Goal: Transaction & Acquisition: Purchase product/service

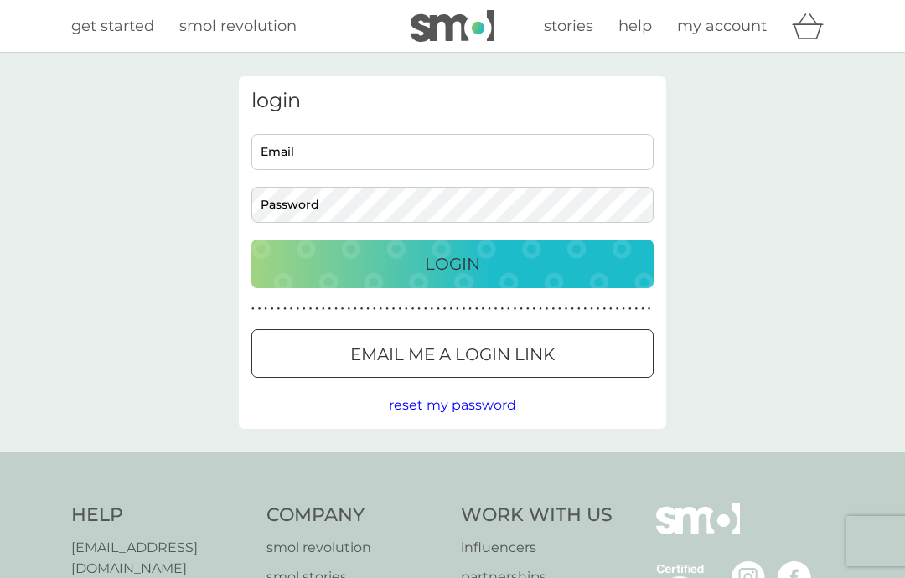
click at [344, 147] on input "Email" at bounding box center [452, 152] width 402 height 36
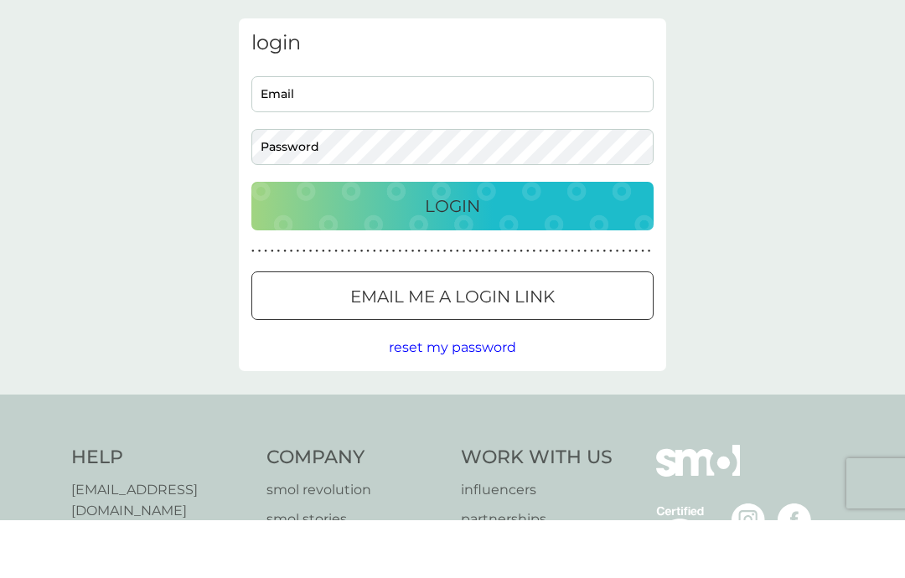
scroll to position [58, 0]
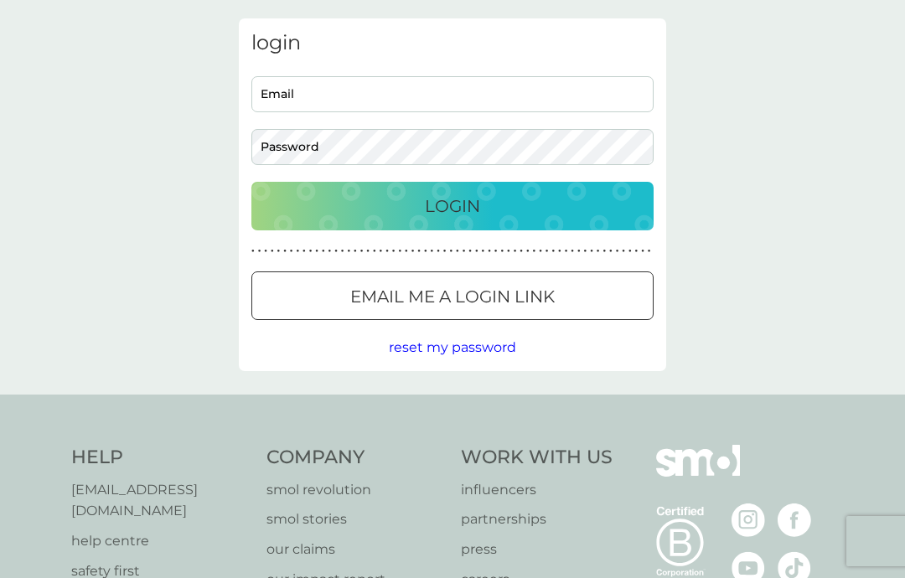
type input "[EMAIL_ADDRESS][DOMAIN_NAME]"
click at [465, 203] on p "Login" at bounding box center [452, 206] width 55 height 27
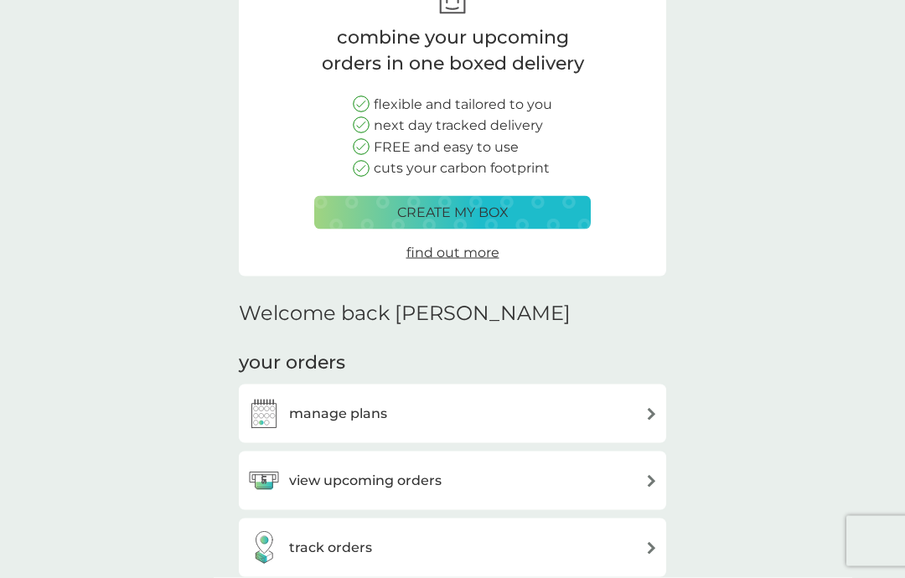
scroll to position [125, 0]
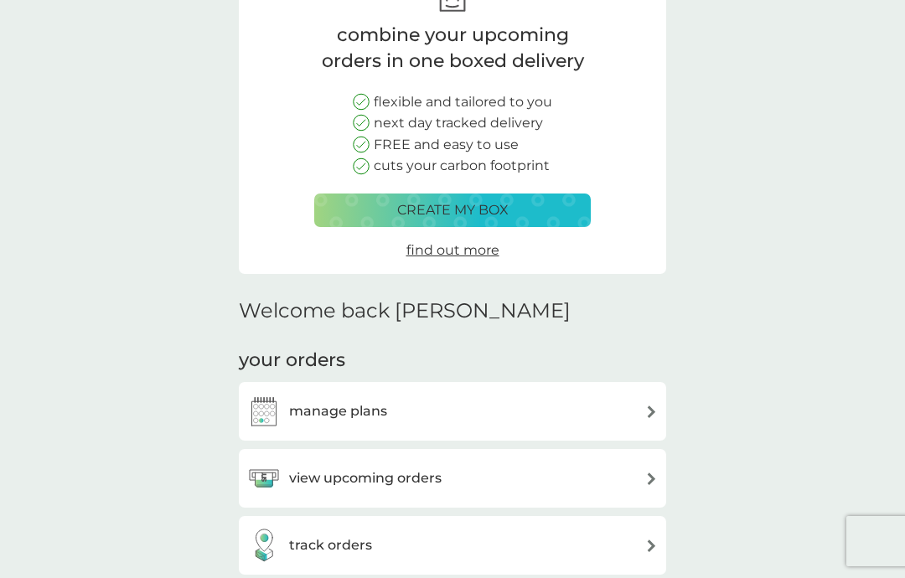
click at [463, 204] on p "create my box" at bounding box center [452, 210] width 111 height 22
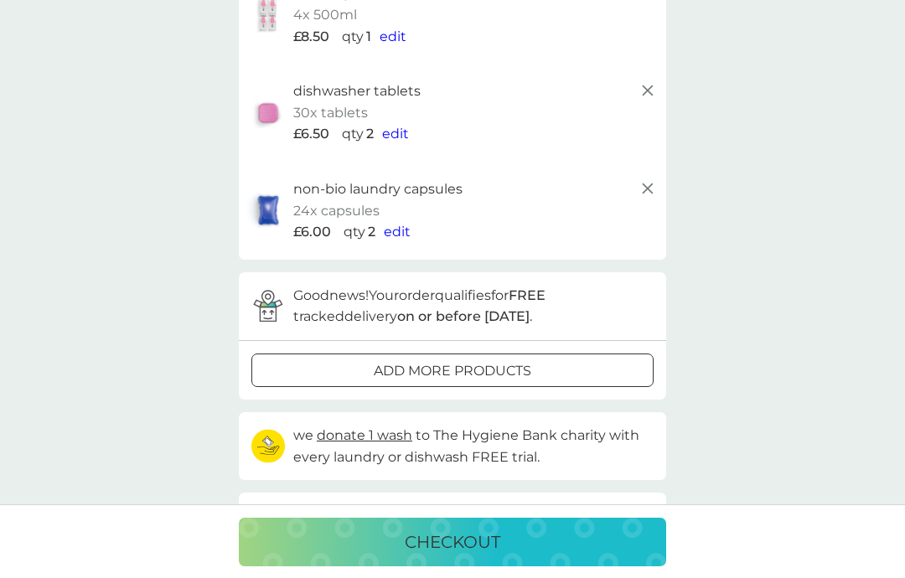
scroll to position [192, 0]
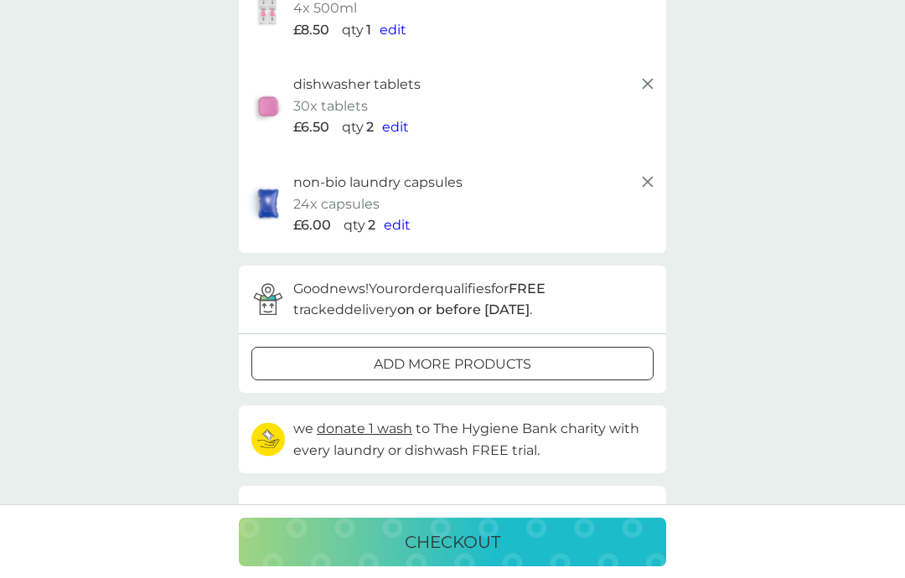
click at [452, 354] on p "add more products" at bounding box center [453, 365] width 158 height 22
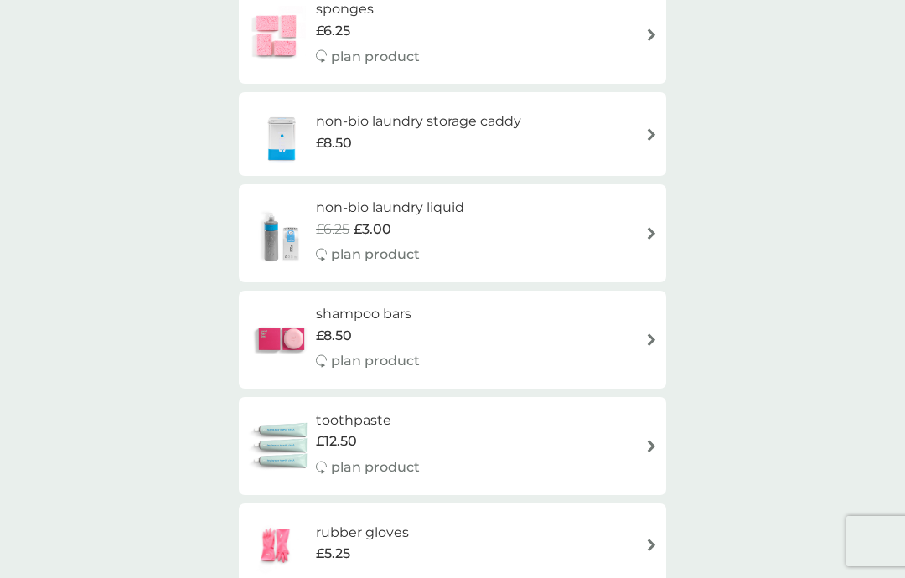
scroll to position [2078, 0]
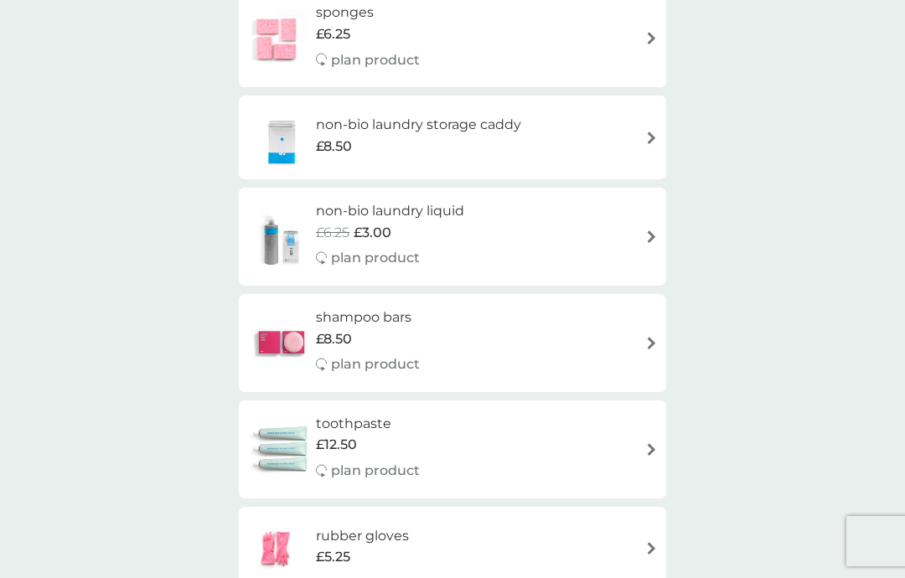
click at [650, 230] on img at bounding box center [651, 236] width 13 height 13
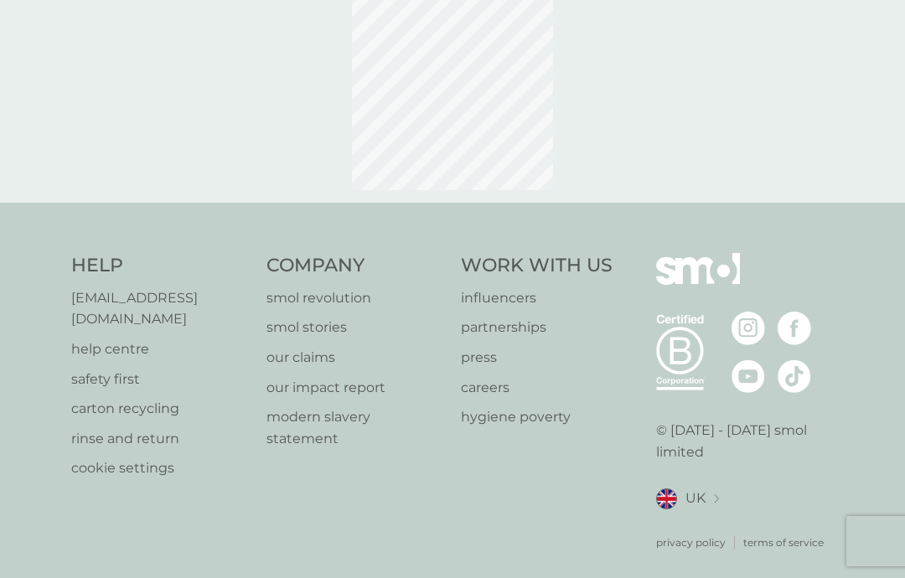
select select "91"
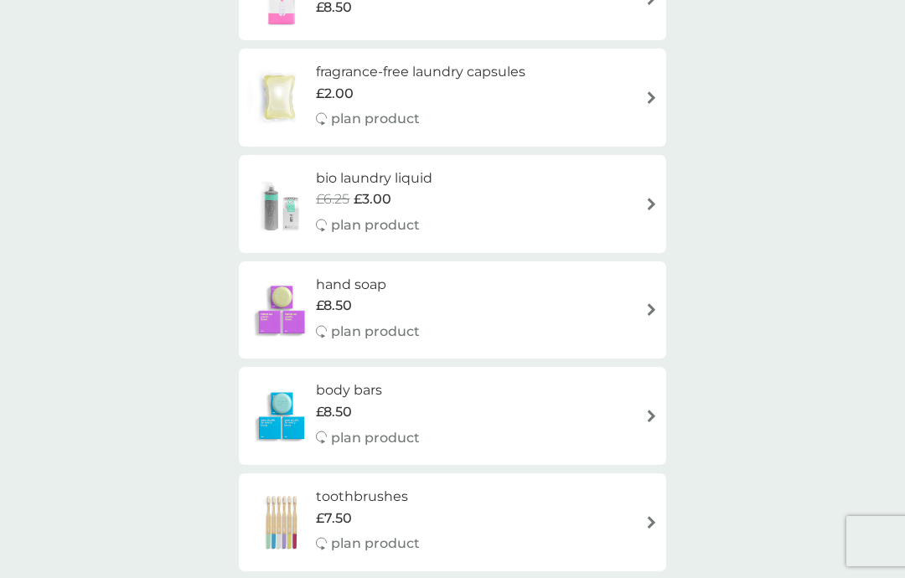
scroll to position [1280, 0]
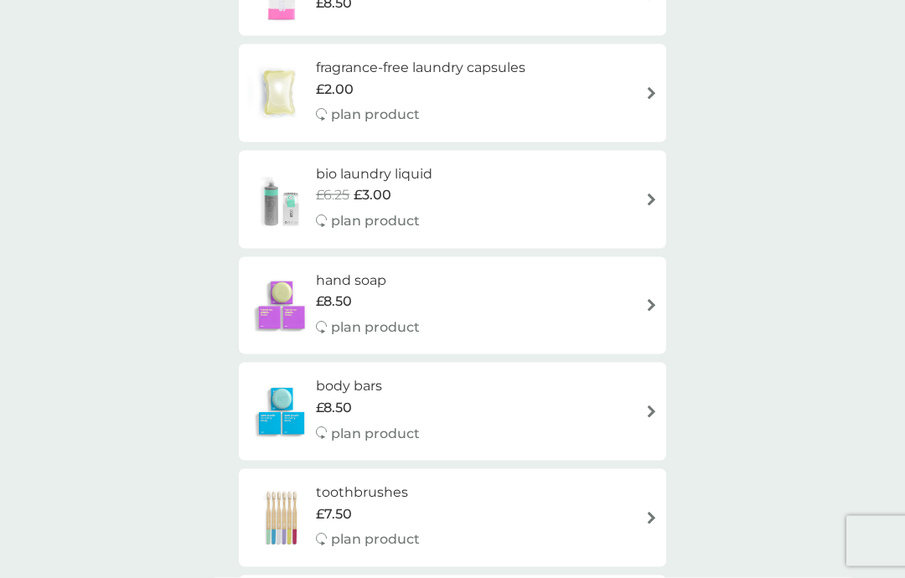
click at [649, 406] on img at bounding box center [651, 412] width 13 height 13
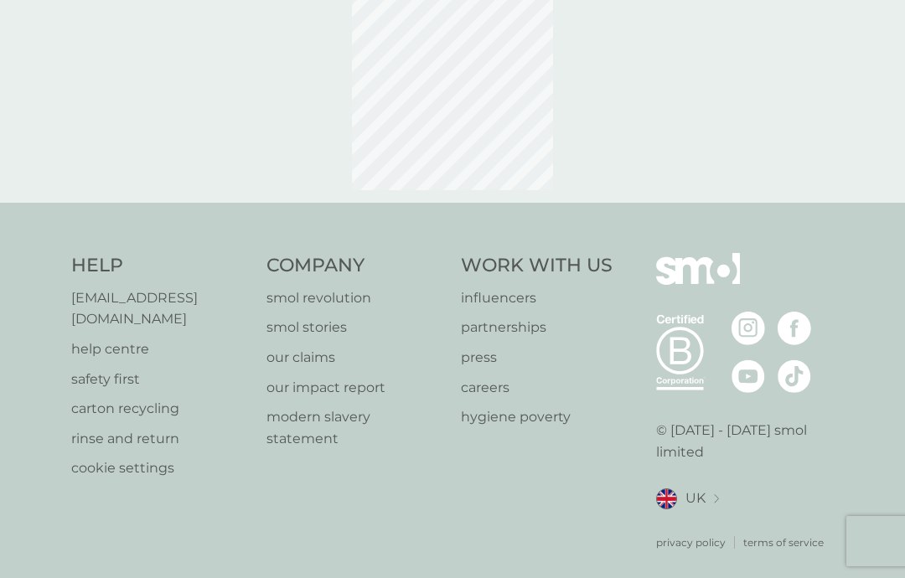
select select "91"
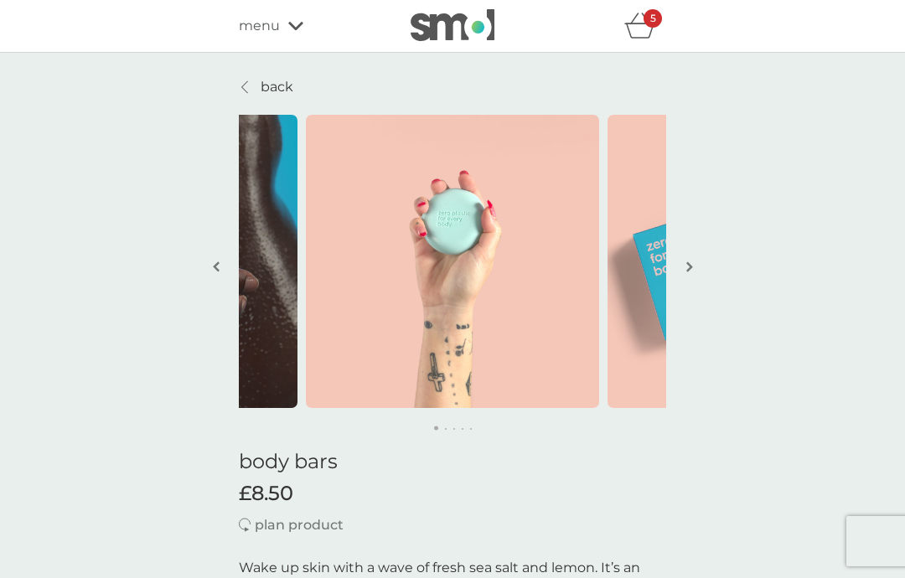
click at [684, 269] on button "button" at bounding box center [689, 268] width 13 height 84
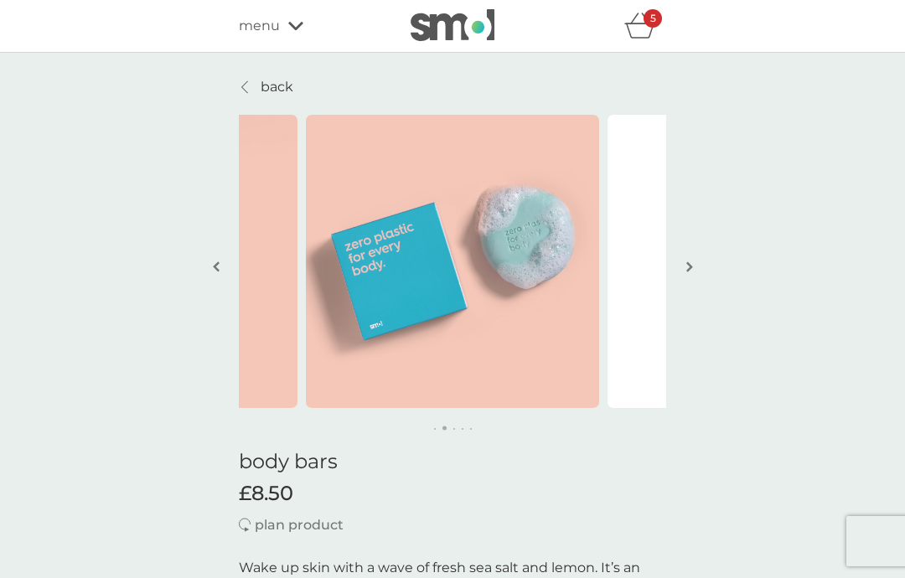
click at [686, 265] on img "button" at bounding box center [689, 267] width 7 height 13
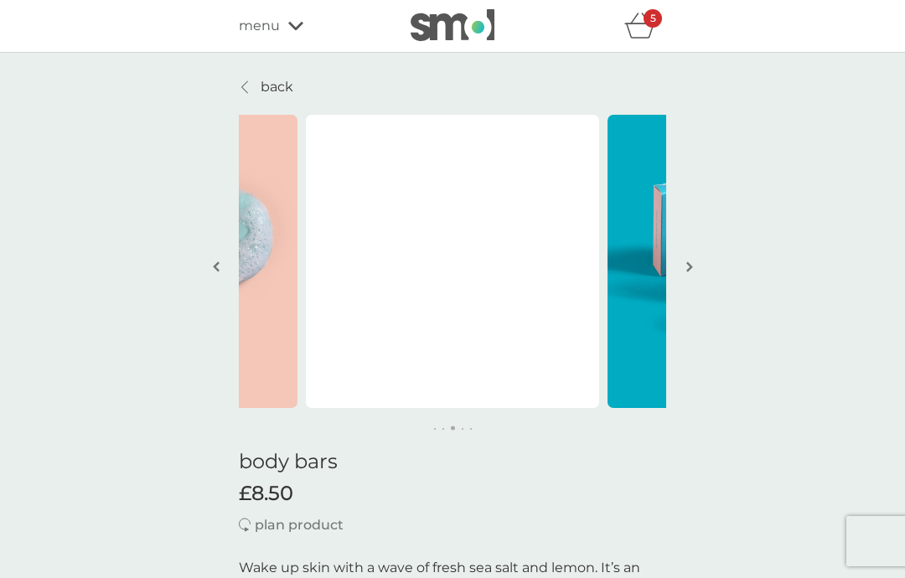
click at [695, 261] on button "button" at bounding box center [689, 268] width 13 height 84
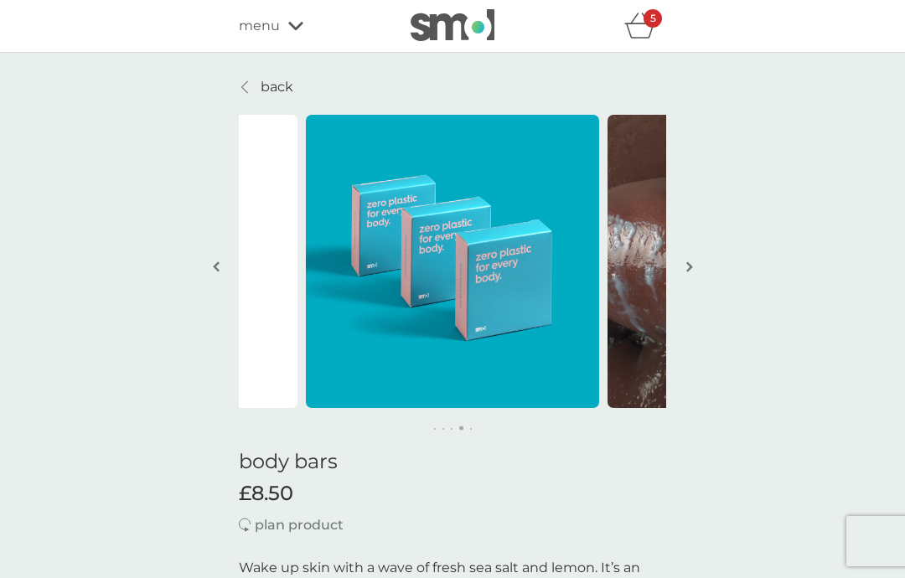
click at [691, 263] on img "button" at bounding box center [689, 267] width 7 height 13
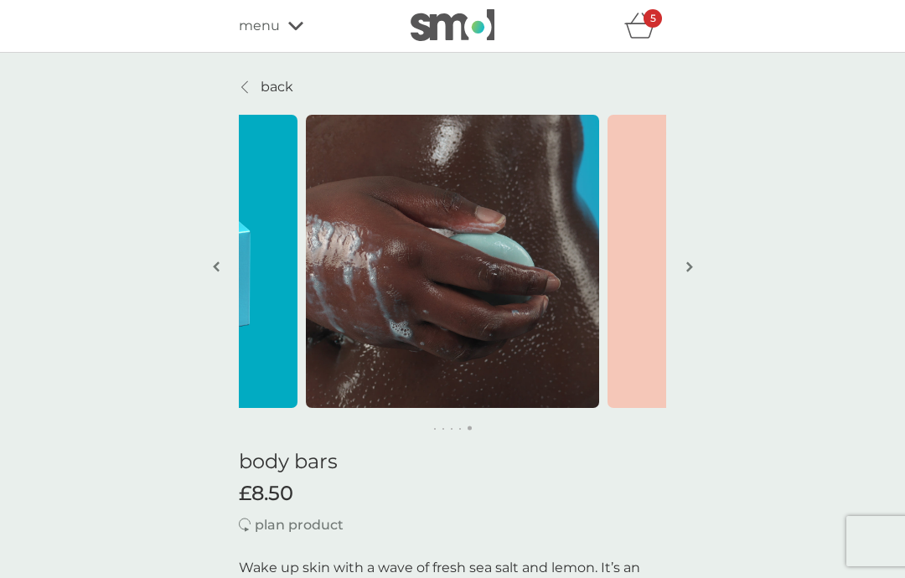
click at [688, 263] on img "button" at bounding box center [689, 267] width 7 height 13
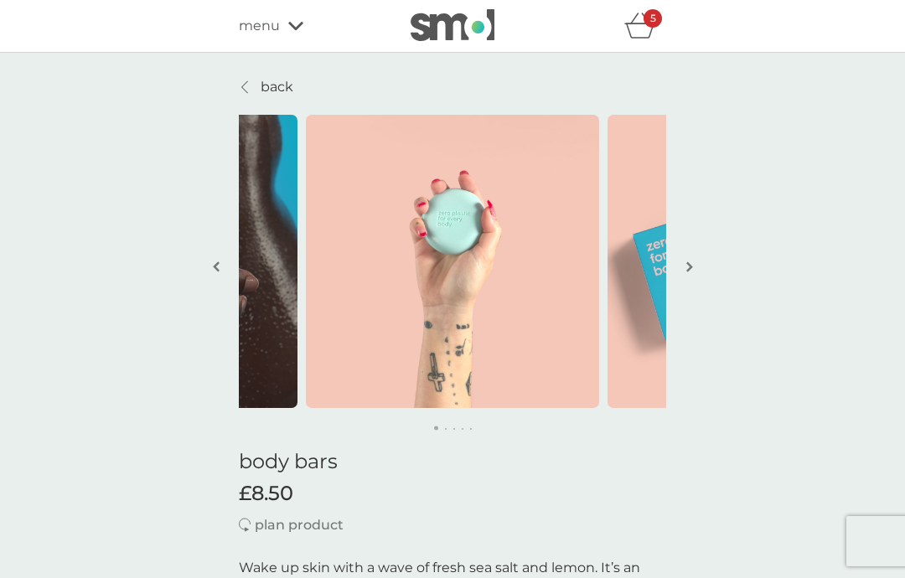
click at [690, 268] on img "button" at bounding box center [689, 267] width 7 height 13
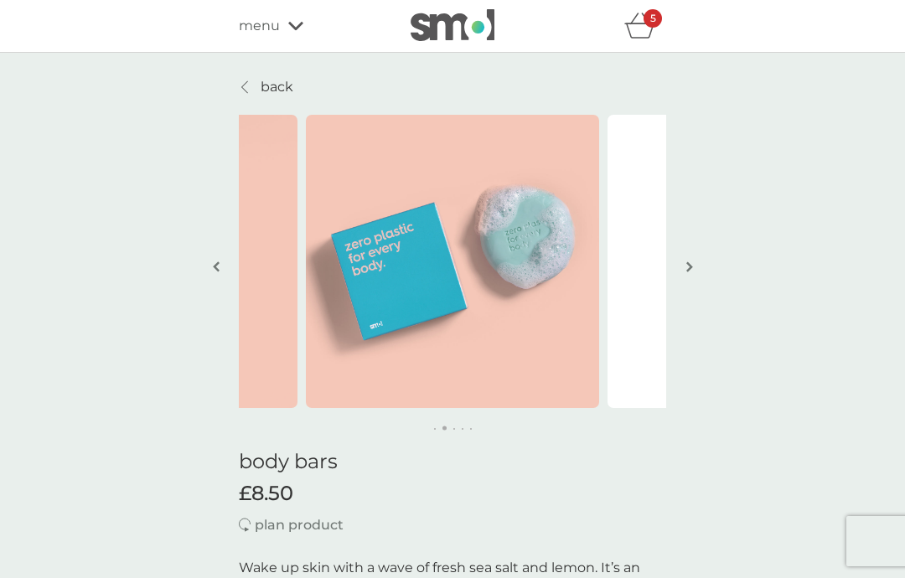
click at [634, 18] on icon "basket" at bounding box center [640, 26] width 32 height 26
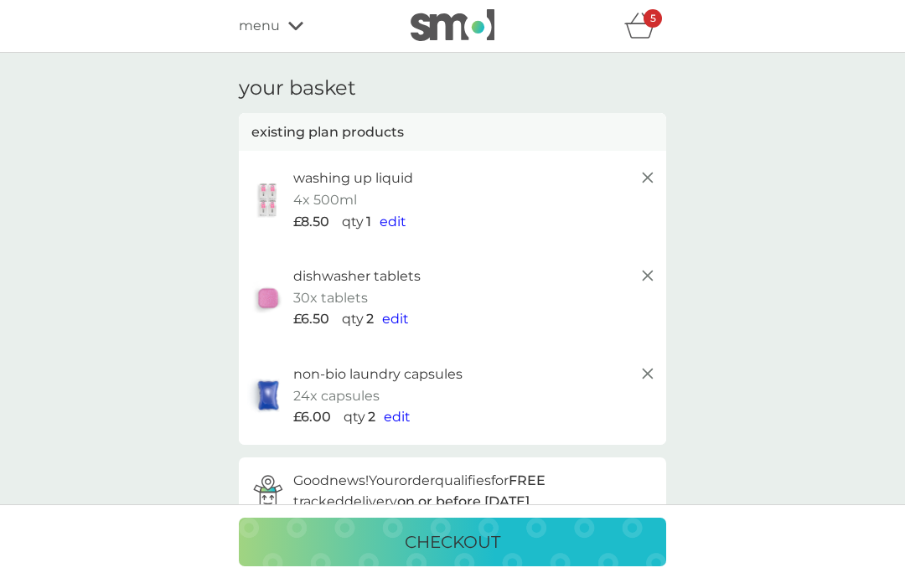
click at [299, 29] on icon at bounding box center [295, 26] width 15 height 10
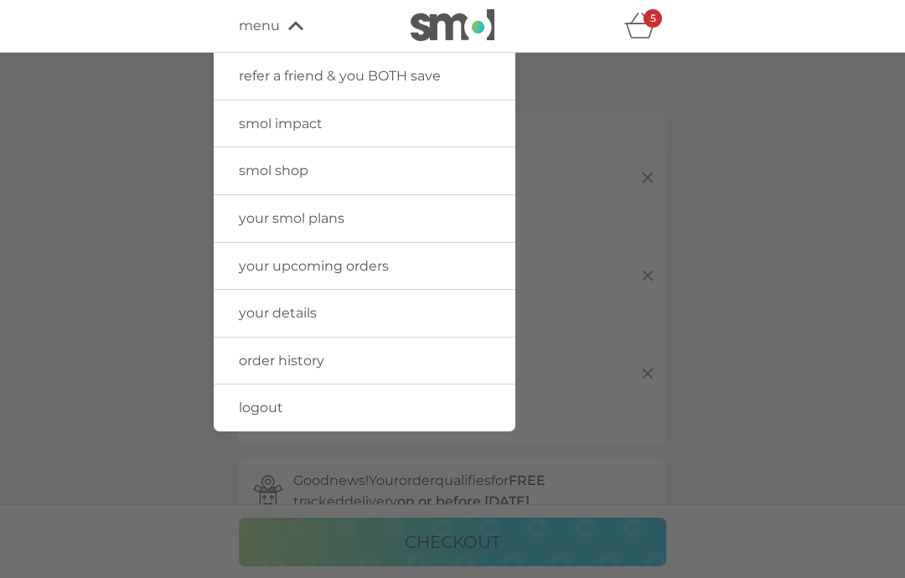
click at [277, 170] on span "smol shop" at bounding box center [274, 171] width 70 height 16
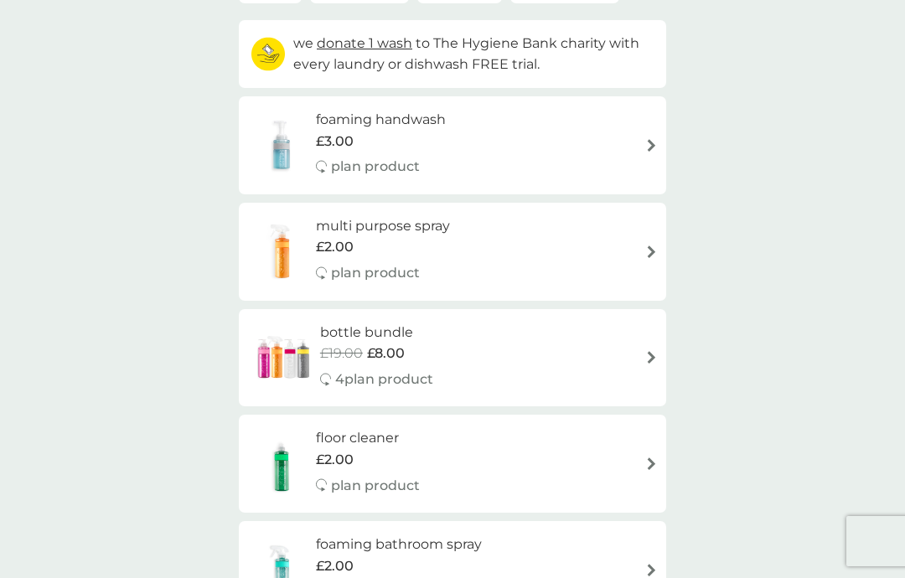
scroll to position [183, 0]
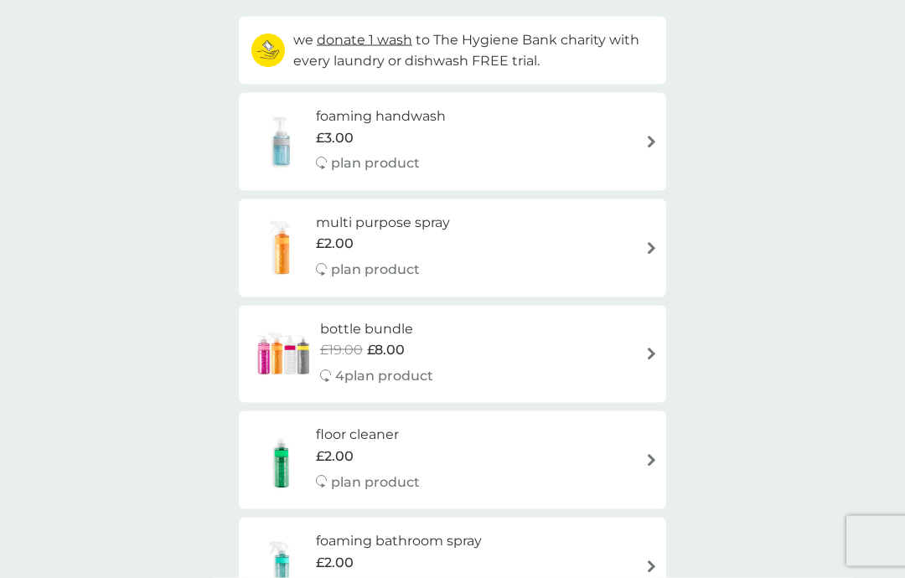
click at [649, 242] on img at bounding box center [651, 248] width 13 height 13
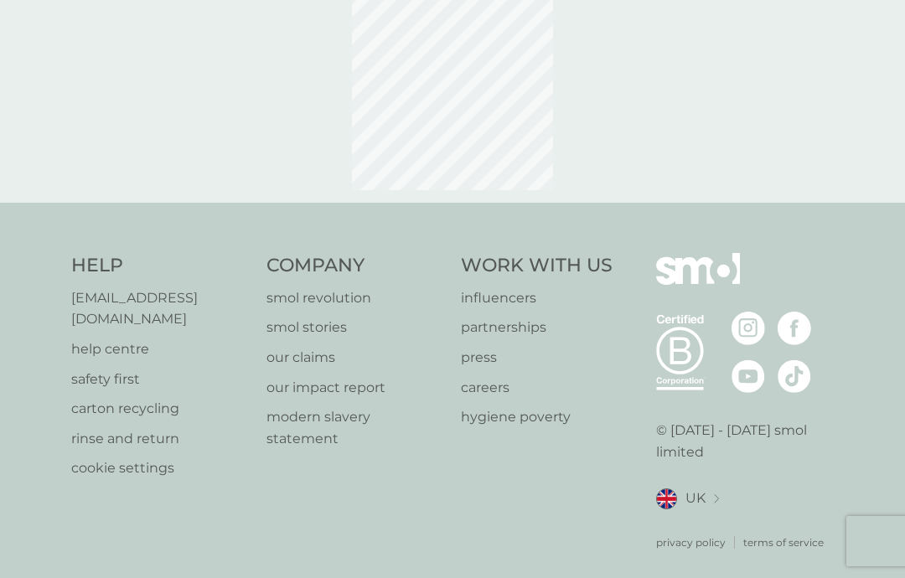
select select "112"
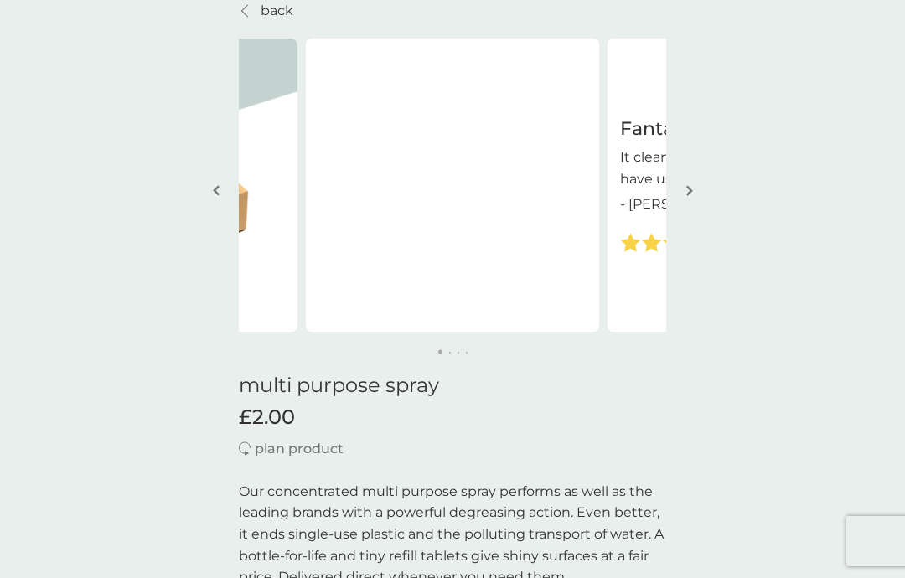
scroll to position [67, 0]
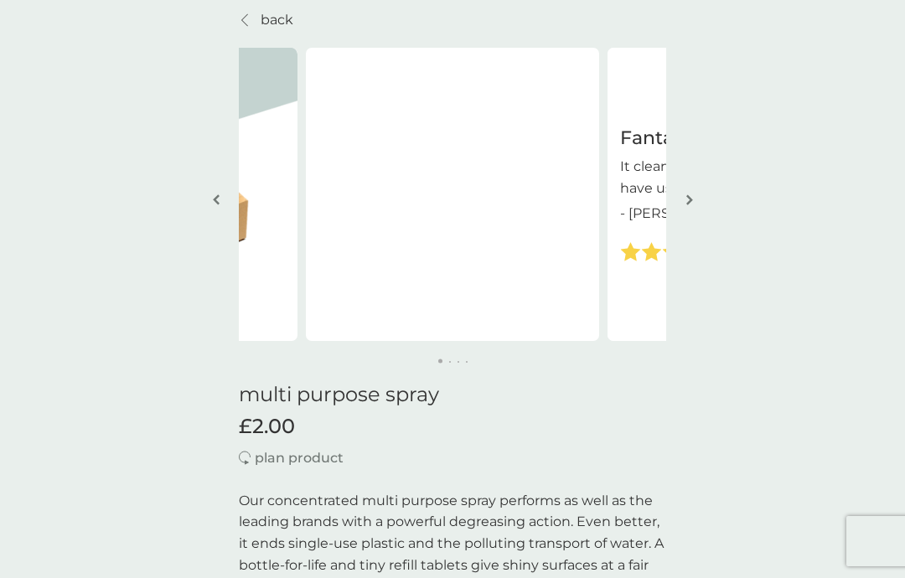
click at [260, 317] on img at bounding box center [150, 194] width 293 height 293
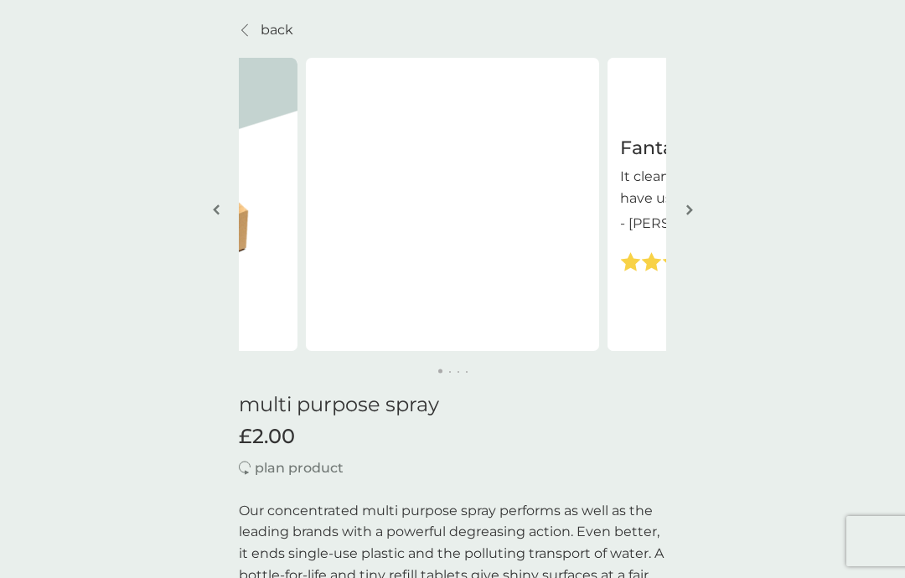
scroll to position [56, 0]
click at [692, 209] on img "button" at bounding box center [689, 210] width 7 height 13
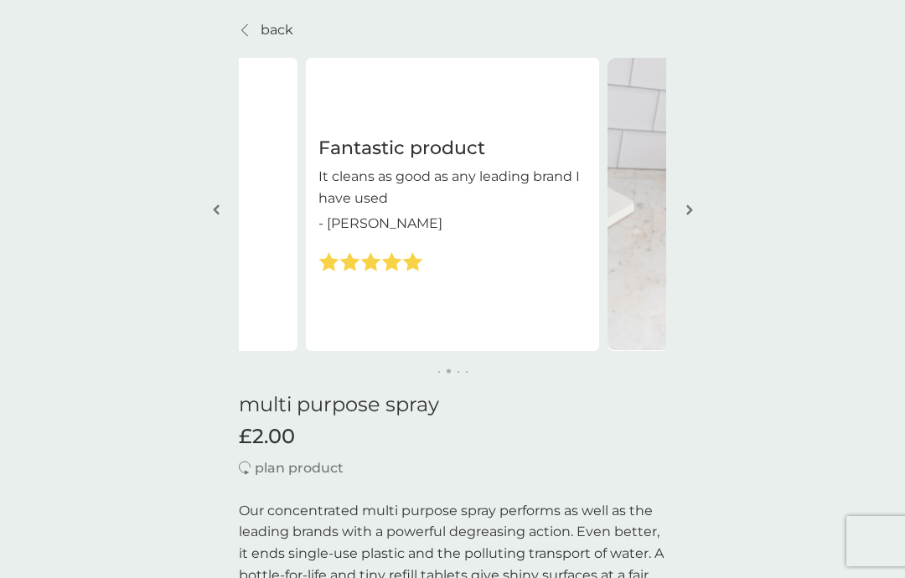
click at [692, 204] on img "button" at bounding box center [689, 210] width 7 height 13
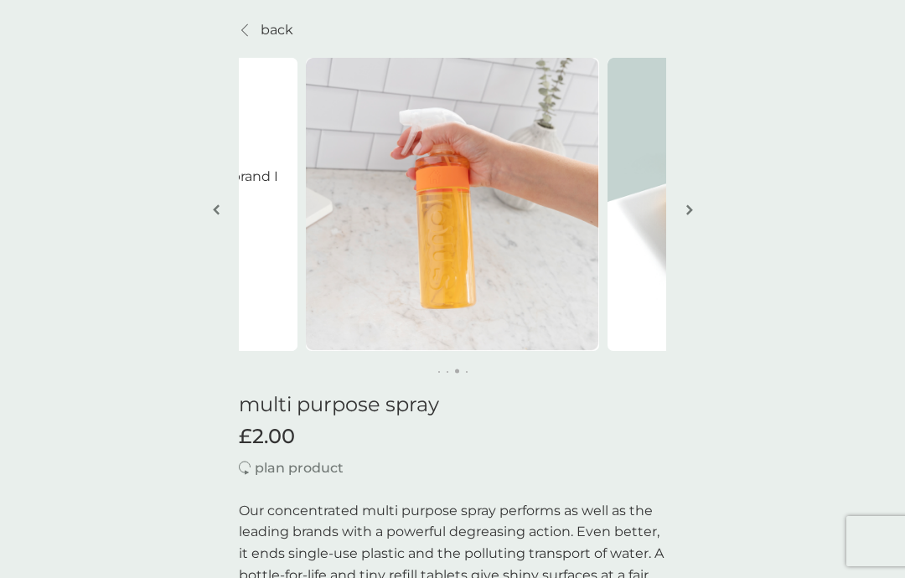
click at [692, 206] on img "button" at bounding box center [689, 210] width 7 height 13
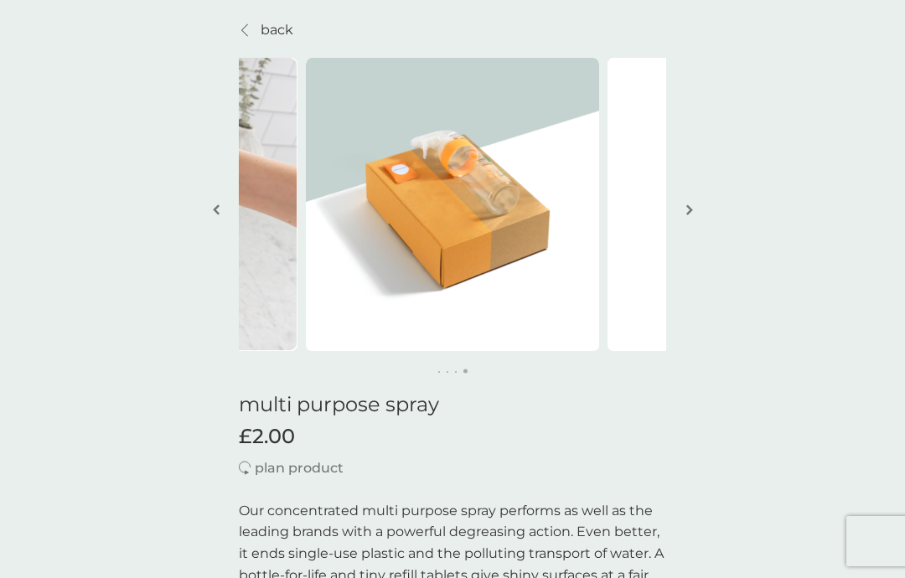
click at [693, 201] on button "button" at bounding box center [689, 211] width 13 height 84
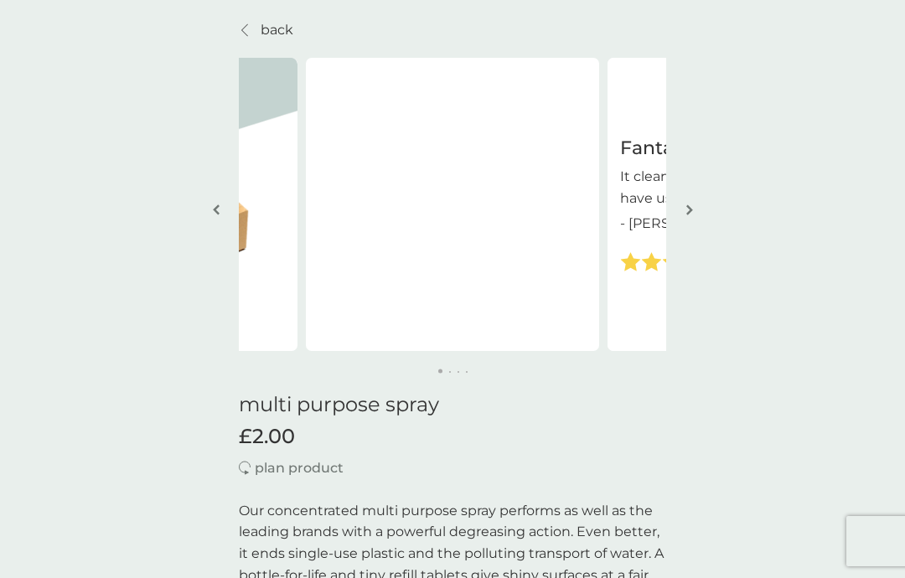
click at [691, 206] on img "button" at bounding box center [689, 210] width 7 height 13
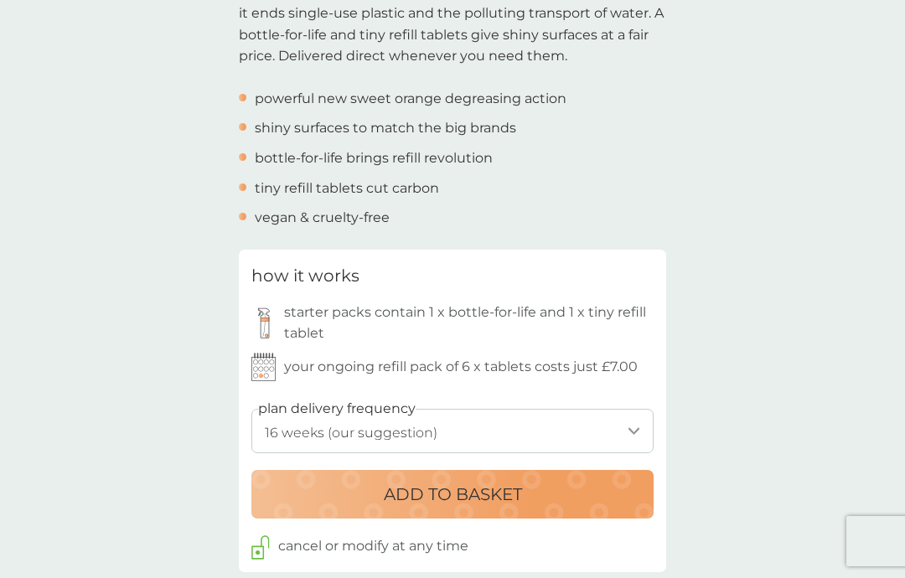
scroll to position [665, 0]
